Goal: Browse casually: Explore the website without a specific task or goal

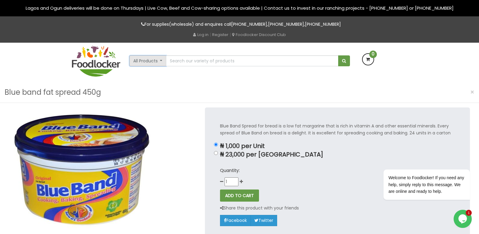
click at [157, 59] on button "All Products" at bounding box center [147, 60] width 37 height 11
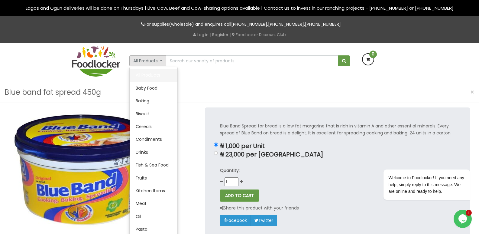
click at [152, 77] on link "All Products" at bounding box center [154, 75] width 48 height 13
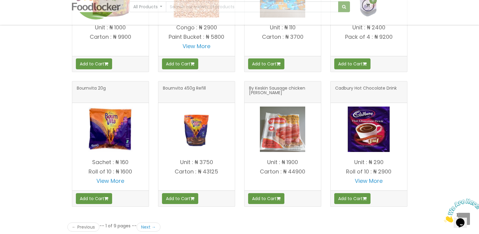
scroll to position [746, 0]
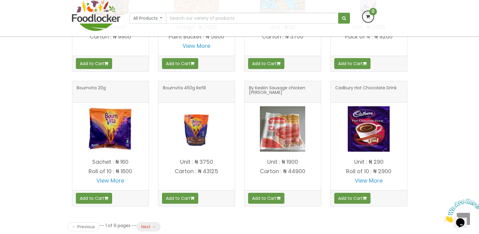
click at [148, 226] on link "Next →" at bounding box center [149, 226] width 24 height 9
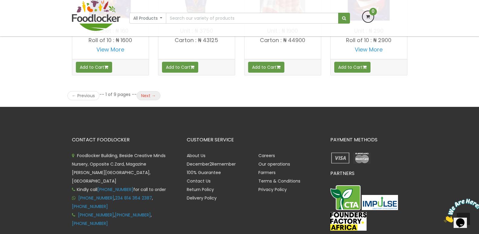
scroll to position [877, 0]
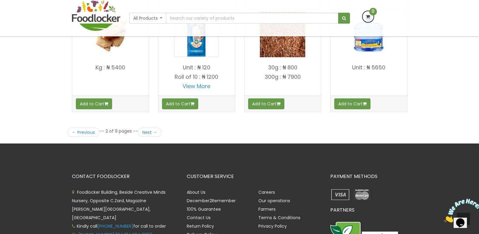
scroll to position [845, 0]
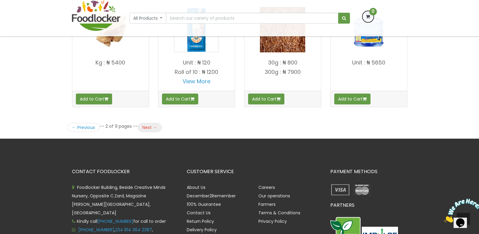
click at [151, 132] on link "Next →" at bounding box center [150, 127] width 24 height 9
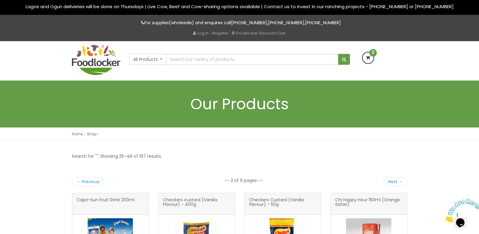
scroll to position [0, 0]
